Goal: Transaction & Acquisition: Obtain resource

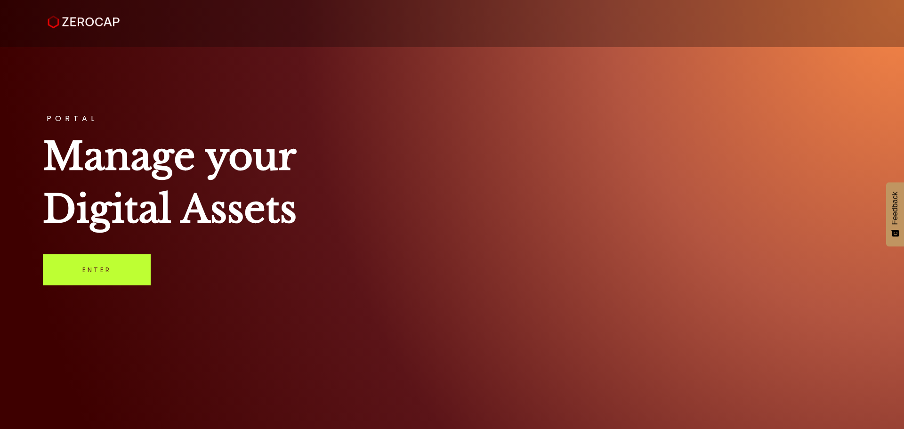
click at [145, 266] on link "Enter" at bounding box center [97, 269] width 108 height 31
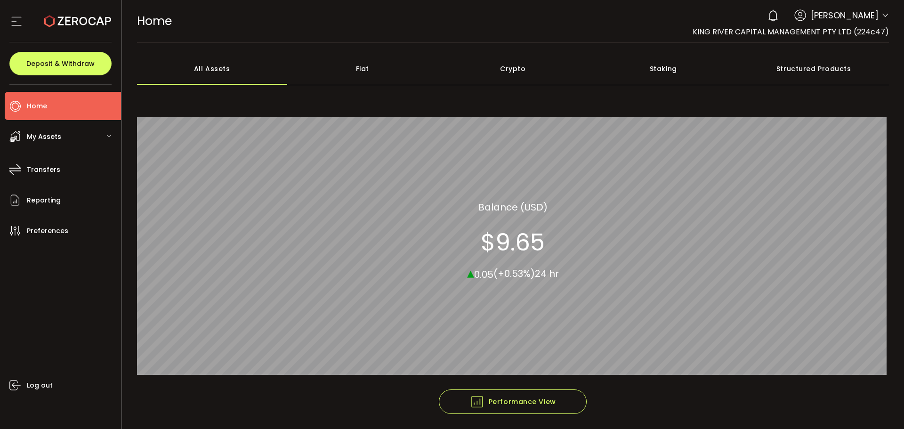
click at [877, 13] on div "0 [PERSON_NAME] Account KING RIVER CAPITAL MANAGEMENT PTY LTD (224c47) King Riv…" at bounding box center [826, 15] width 126 height 21
click at [884, 14] on icon at bounding box center [885, 16] width 8 height 8
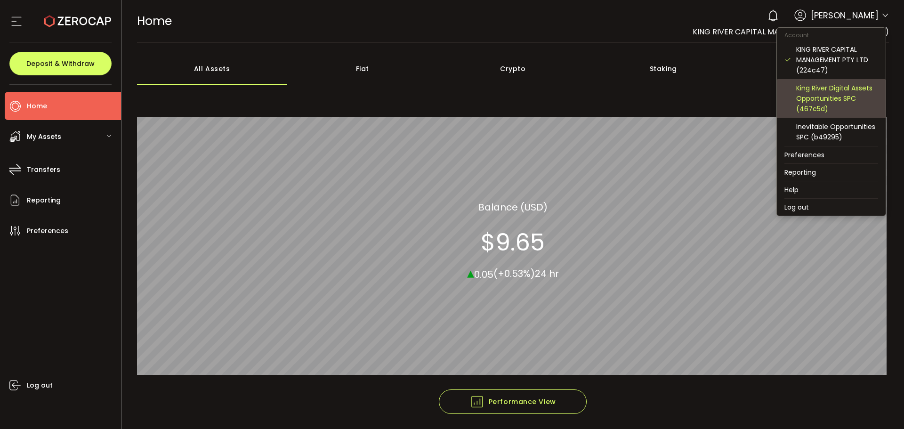
click at [809, 103] on div "King River Digital Assets Opportunities SPC (467c5d)" at bounding box center [837, 98] width 82 height 31
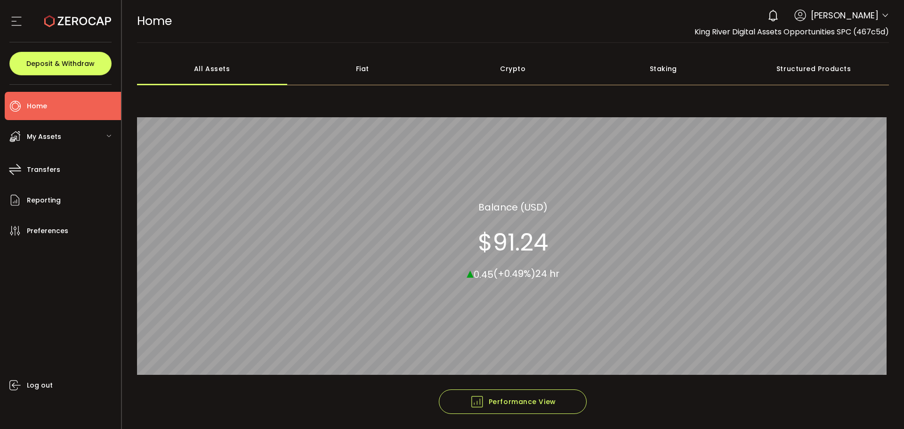
drag, startPoint x: 617, startPoint y: 86, endPoint x: 555, endPoint y: 0, distance: 105.8
click at [617, 86] on div "All Assets Fiat Crypto Staking Structured Products Crypto 99.99% All_Assets Bal…" at bounding box center [513, 220] width 752 height 337
click at [53, 233] on span "Preferences" at bounding box center [47, 231] width 41 height 14
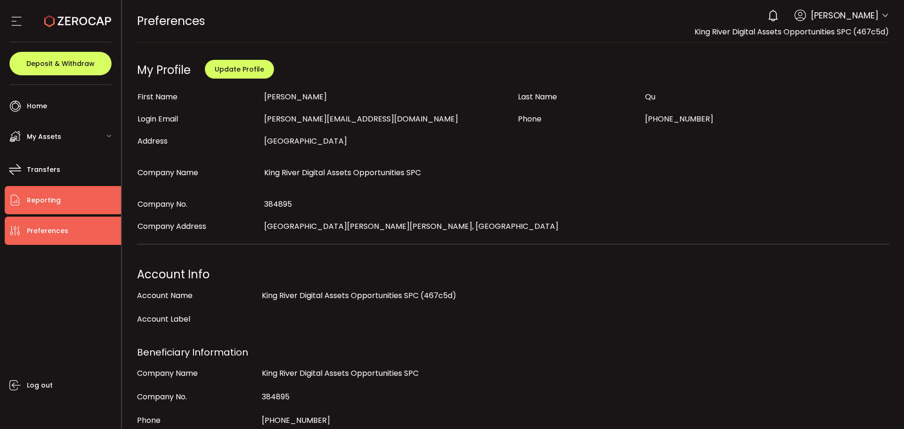
click at [42, 201] on span "Reporting" at bounding box center [44, 200] width 34 height 14
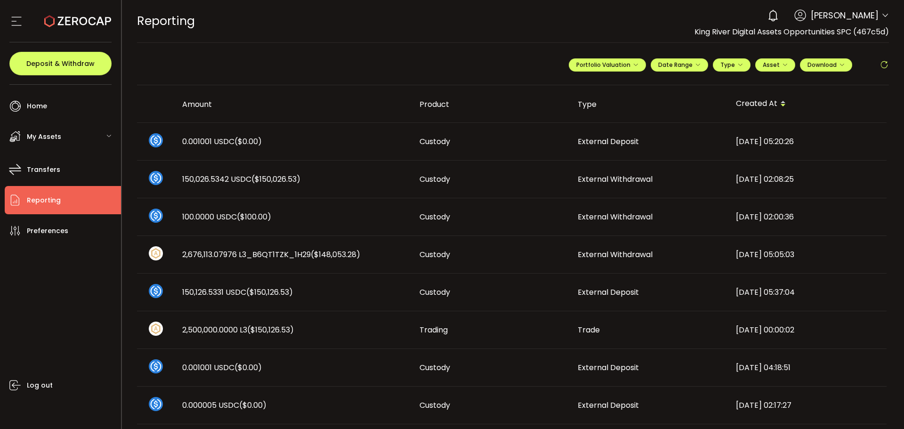
click at [881, 13] on icon at bounding box center [885, 16] width 8 height 8
click at [644, 14] on div "REPORTING Buy Power $0.00 USD Reporting Reporting Verify Your Identity 0 Alexan…" at bounding box center [513, 21] width 752 height 42
click at [823, 64] on span "Download" at bounding box center [825, 65] width 37 height 8
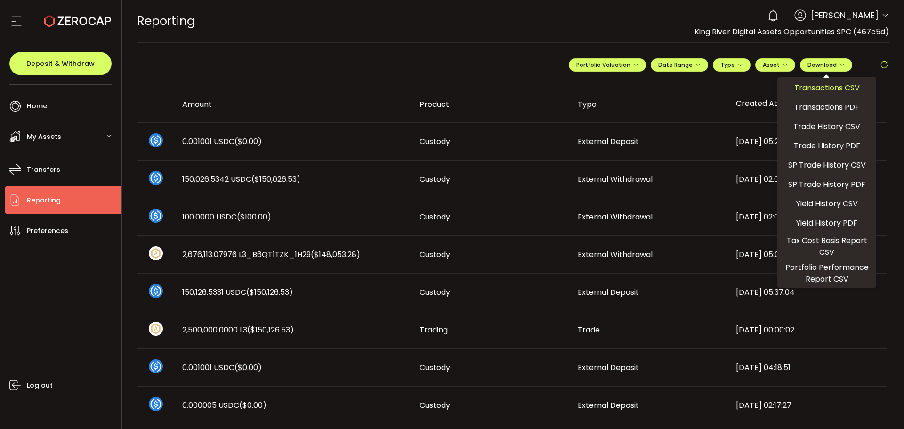
click at [829, 91] on span "Transactions CSV" at bounding box center [826, 88] width 65 height 12
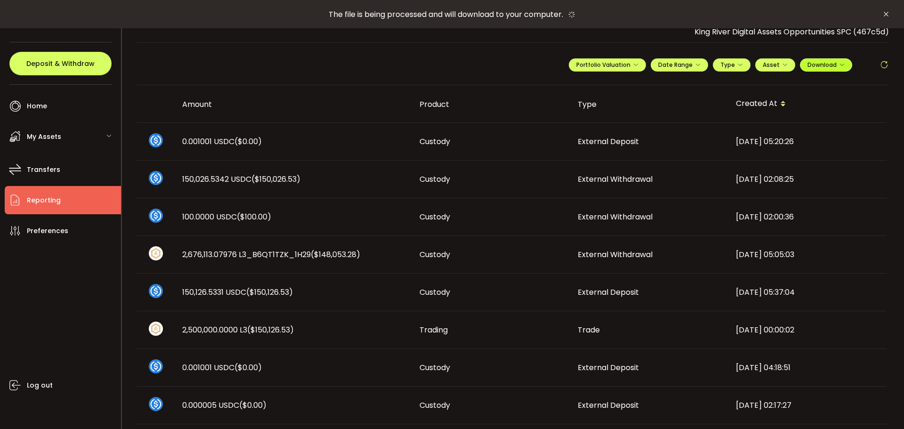
click at [829, 70] on button "Download" at bounding box center [826, 64] width 52 height 13
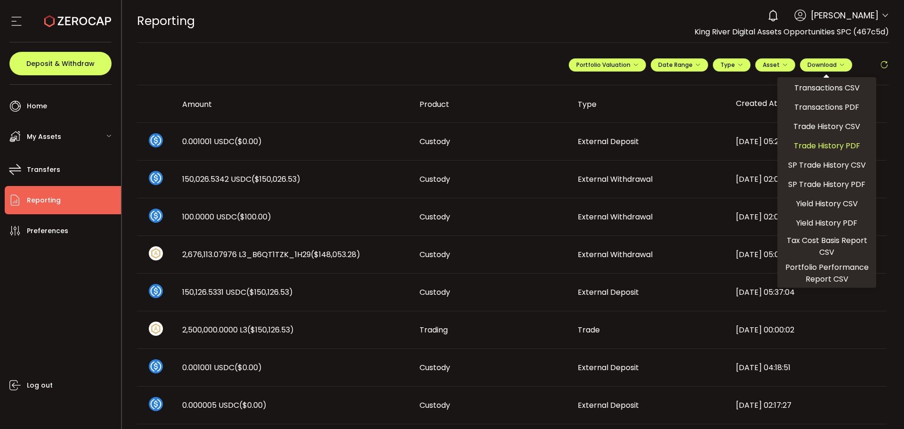
click at [842, 149] on span "Trade History PDF" at bounding box center [827, 146] width 66 height 12
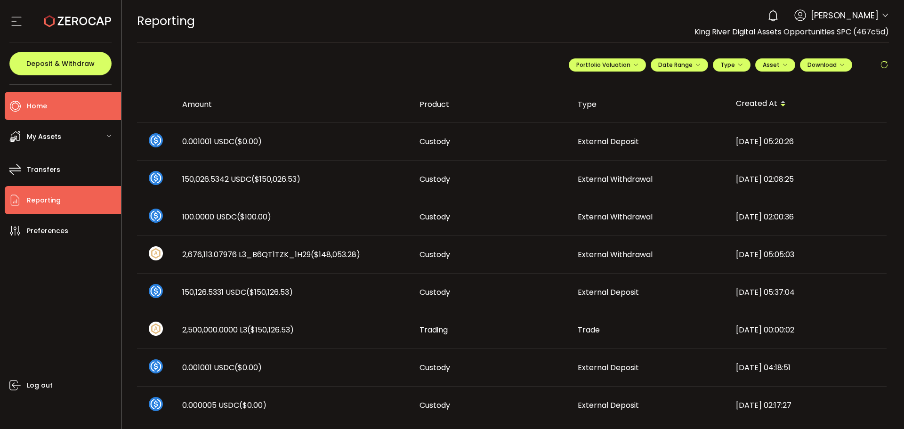
click at [64, 109] on li "Home" at bounding box center [63, 106] width 116 height 28
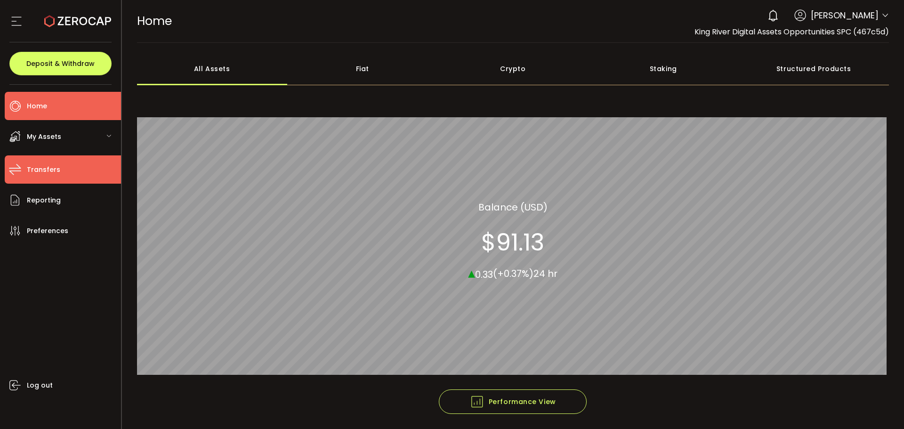
click at [48, 169] on span "Transfers" at bounding box center [43, 170] width 33 height 14
